Goal: Task Accomplishment & Management: Use online tool/utility

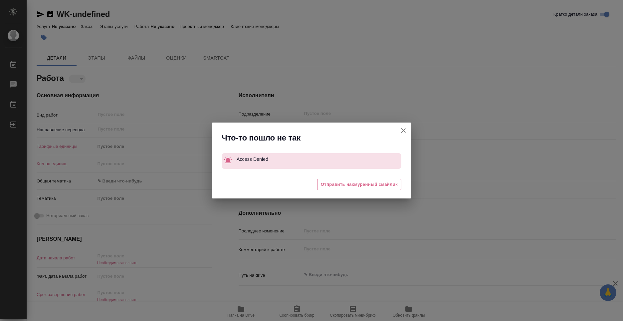
type textarea "x"
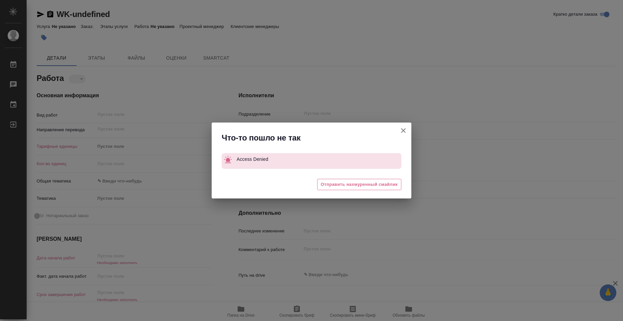
click at [404, 128] on icon "button" at bounding box center [403, 130] width 8 height 8
type textarea "x"
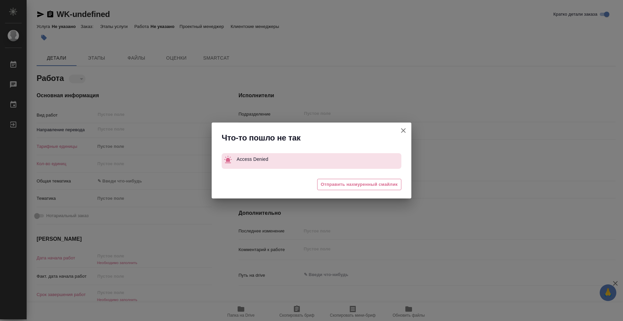
type textarea "x"
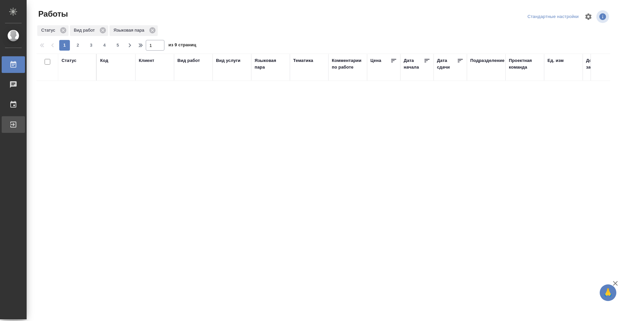
click at [13, 124] on div "Выйти" at bounding box center [5, 124] width 17 height 10
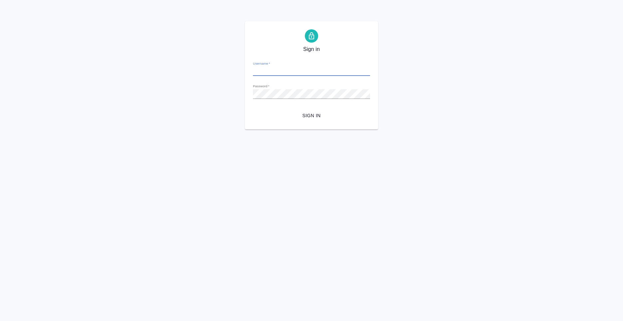
type input "[PERSON_NAME][EMAIL_ADDRESS][DOMAIN_NAME]"
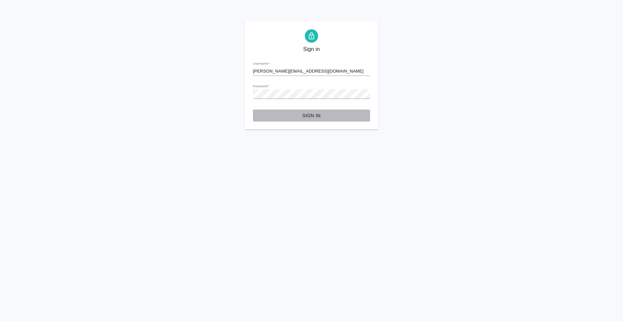
click at [306, 115] on span "Sign in" at bounding box center [311, 115] width 106 height 8
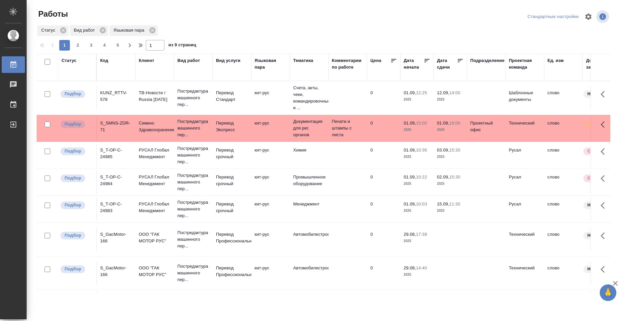
click at [116, 94] on div "KUNZ_RTTV-578" at bounding box center [116, 95] width 32 height 13
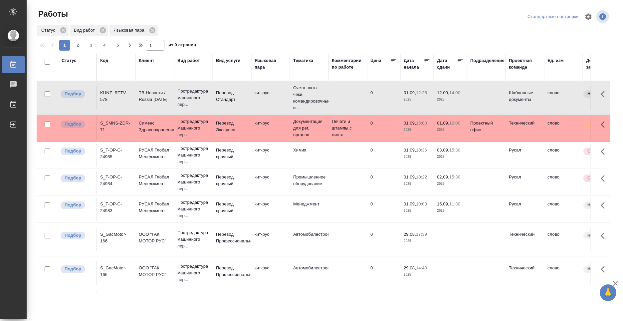
click at [116, 94] on div "KUNZ_RTTV-578" at bounding box center [116, 95] width 32 height 13
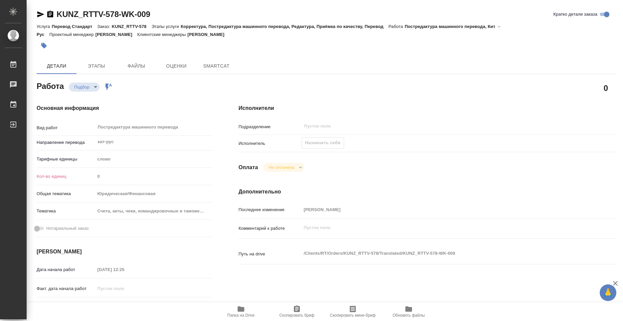
type textarea "x"
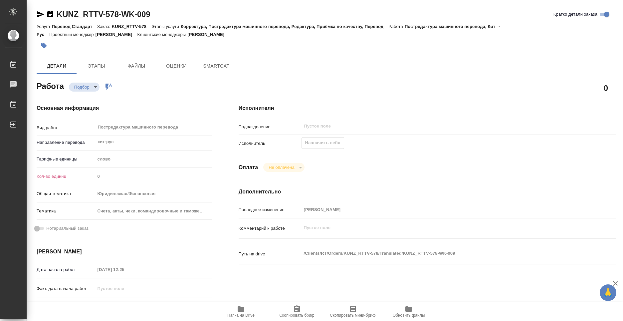
type textarea "x"
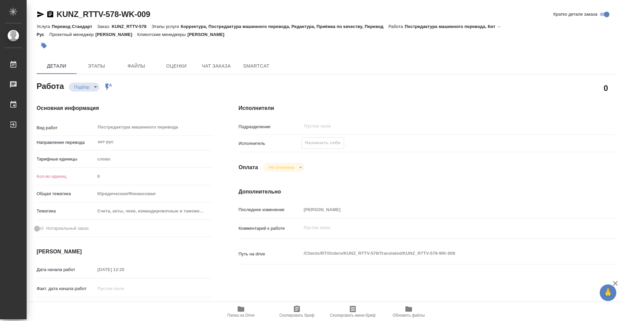
type textarea "x"
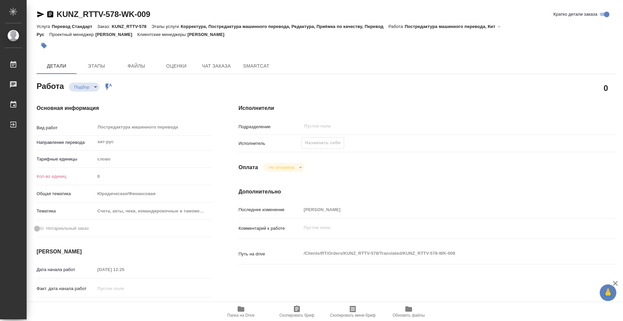
type textarea "x"
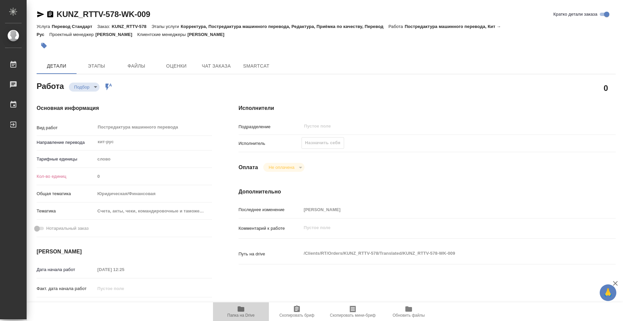
click at [243, 310] on icon "button" at bounding box center [240, 308] width 7 height 5
type textarea "x"
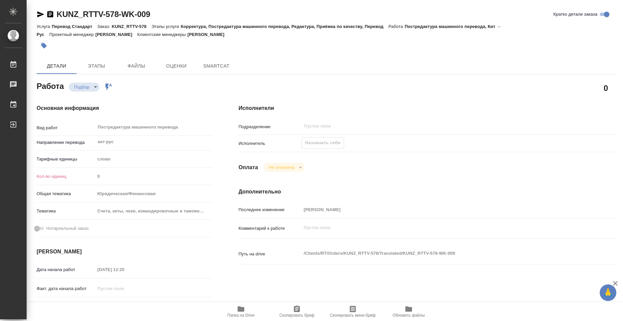
type textarea "x"
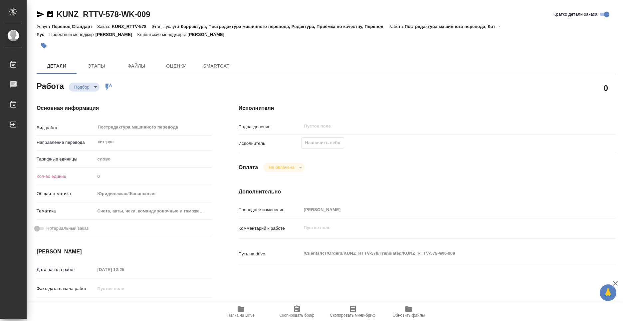
type textarea "x"
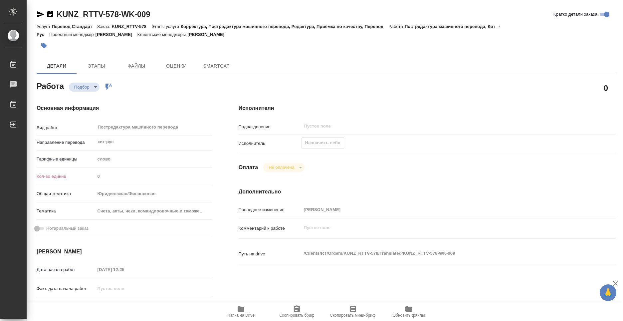
type textarea "x"
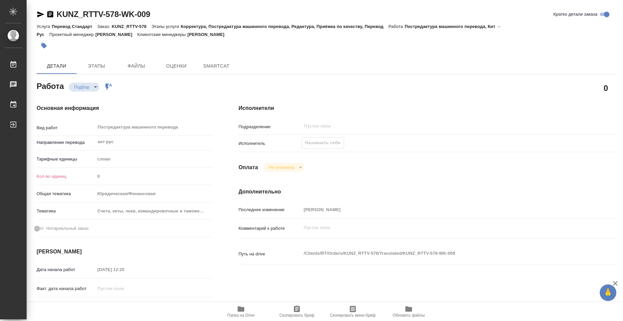
type textarea "x"
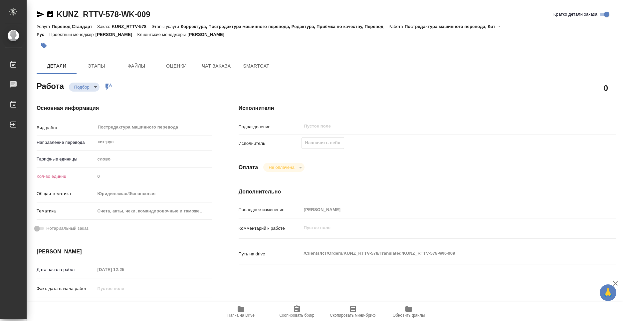
type textarea "x"
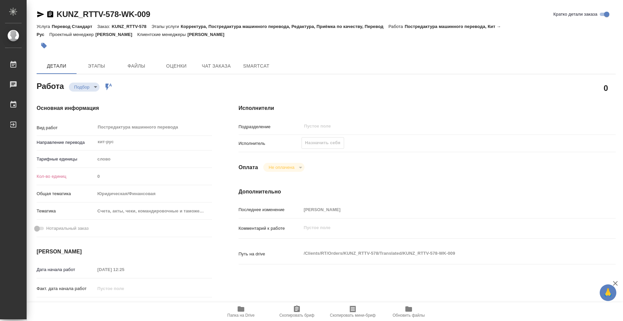
type textarea "x"
